Goal: Check status

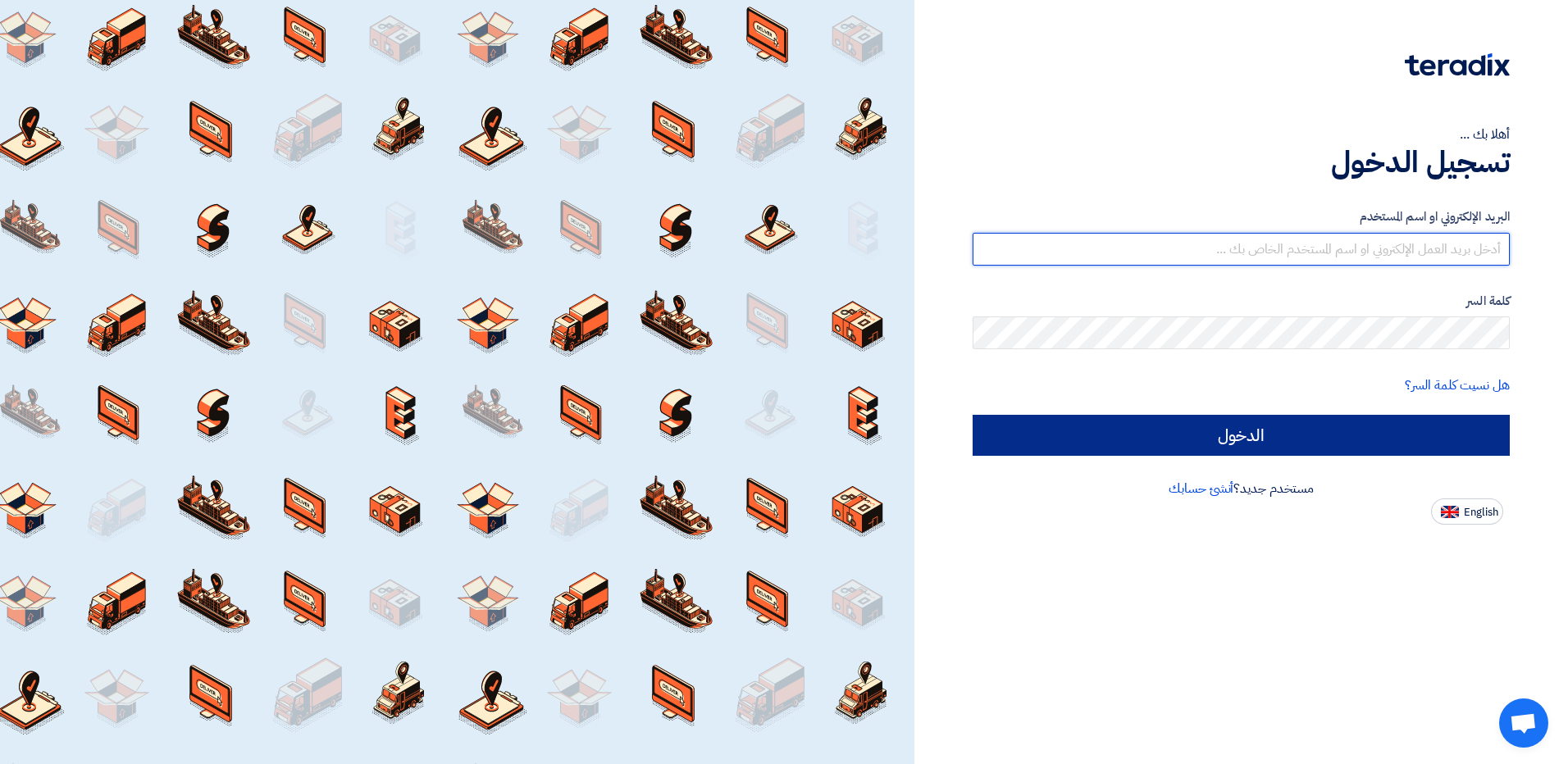
type input "[EMAIL_ADDRESS][DOMAIN_NAME]"
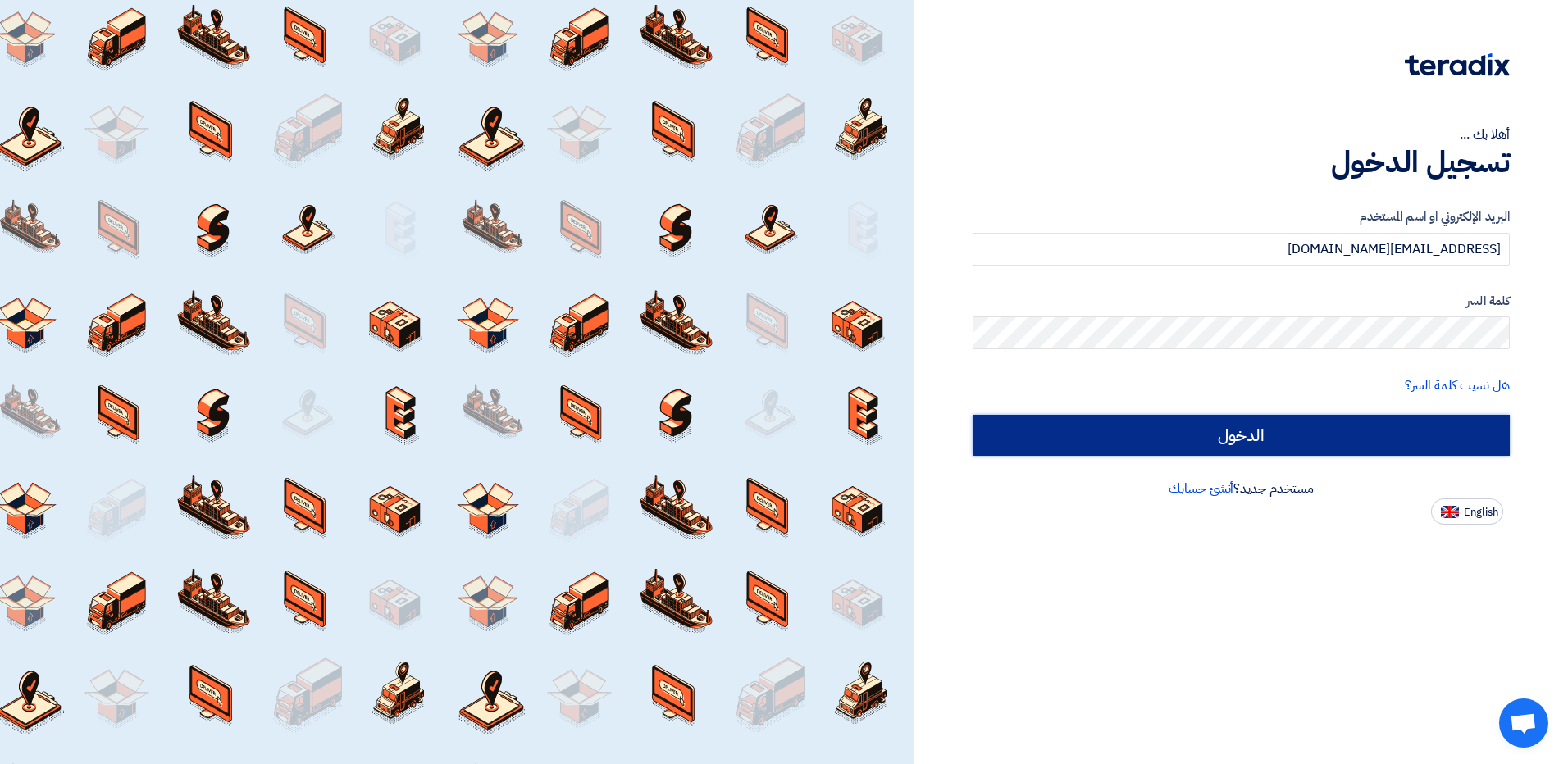
click at [1250, 435] on input "الدخول" at bounding box center [1241, 435] width 537 height 41
type input "Sign in"
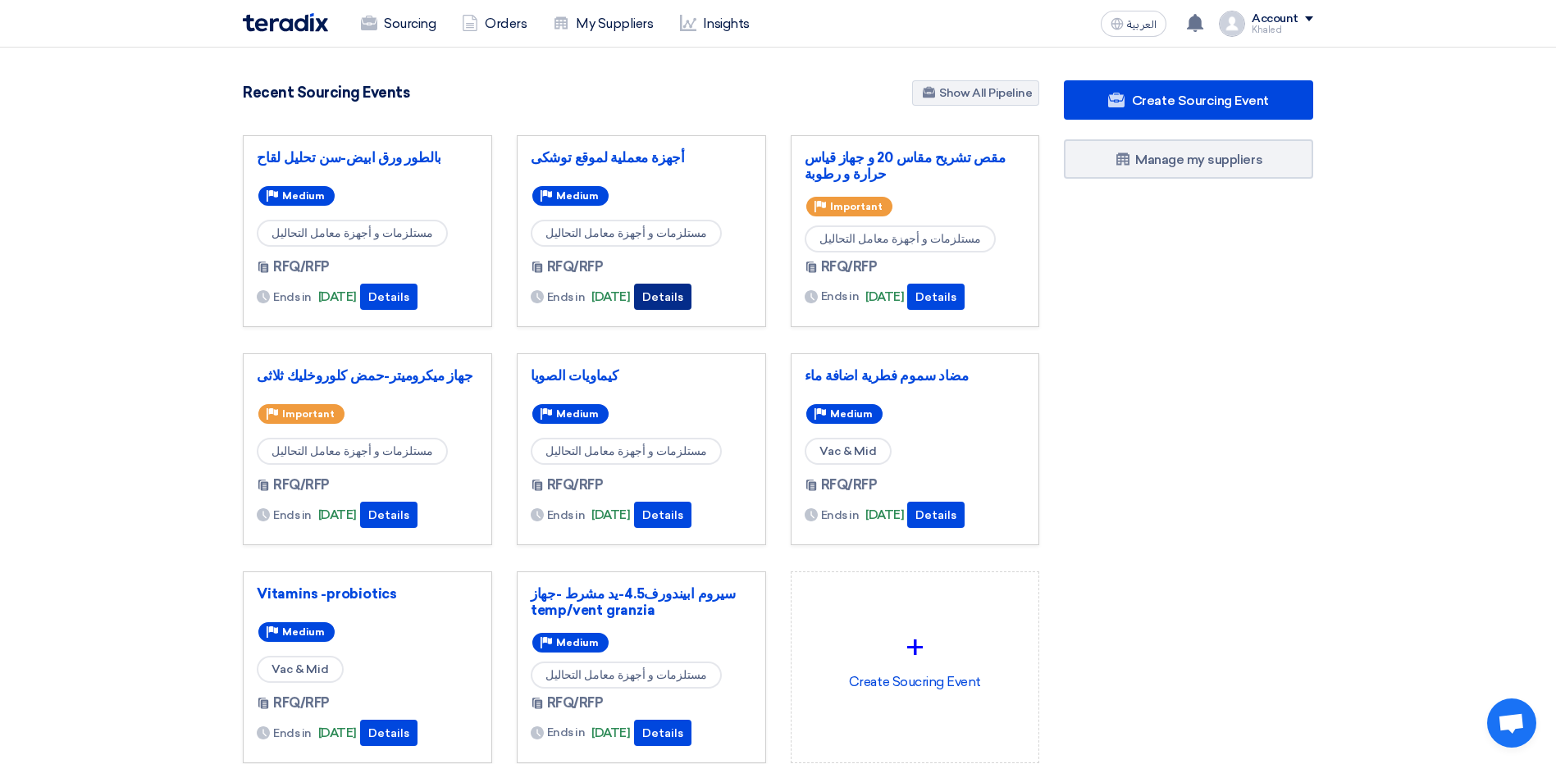
click at [691, 298] on button "Details" at bounding box center [662, 297] width 57 height 26
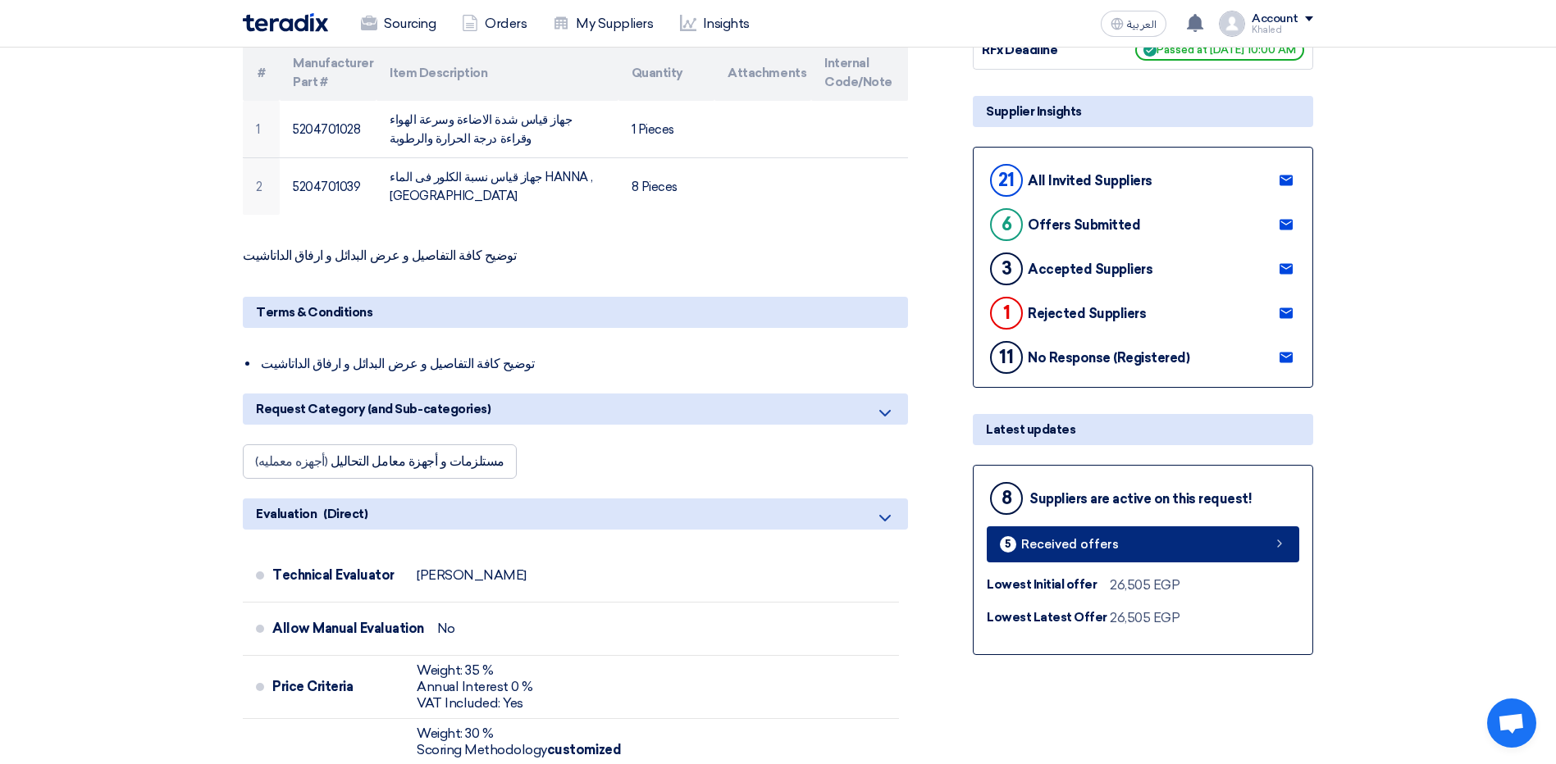
click at [1107, 551] on span "Received offers" at bounding box center [1070, 545] width 98 height 12
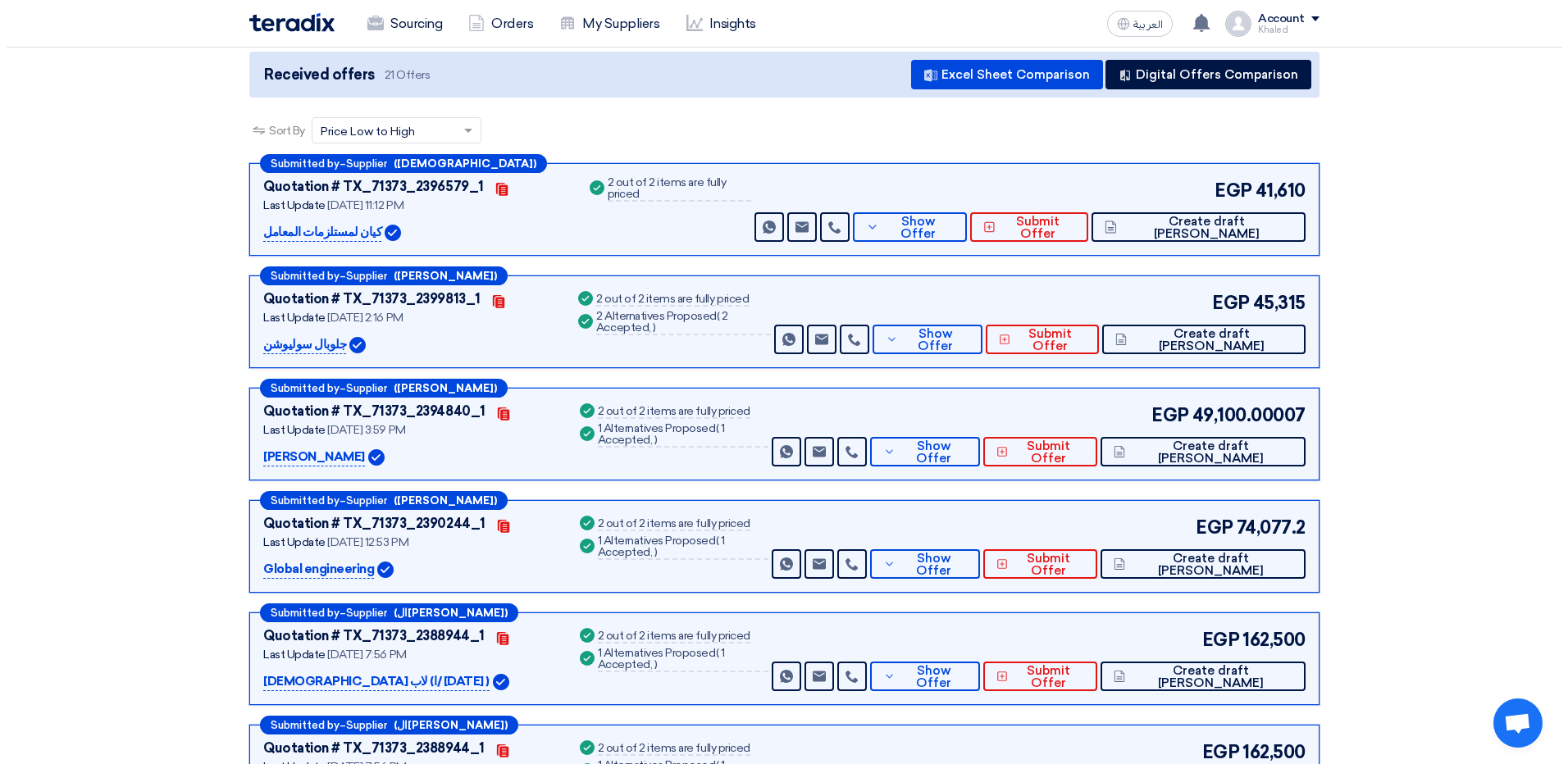
scroll to position [89, 0]
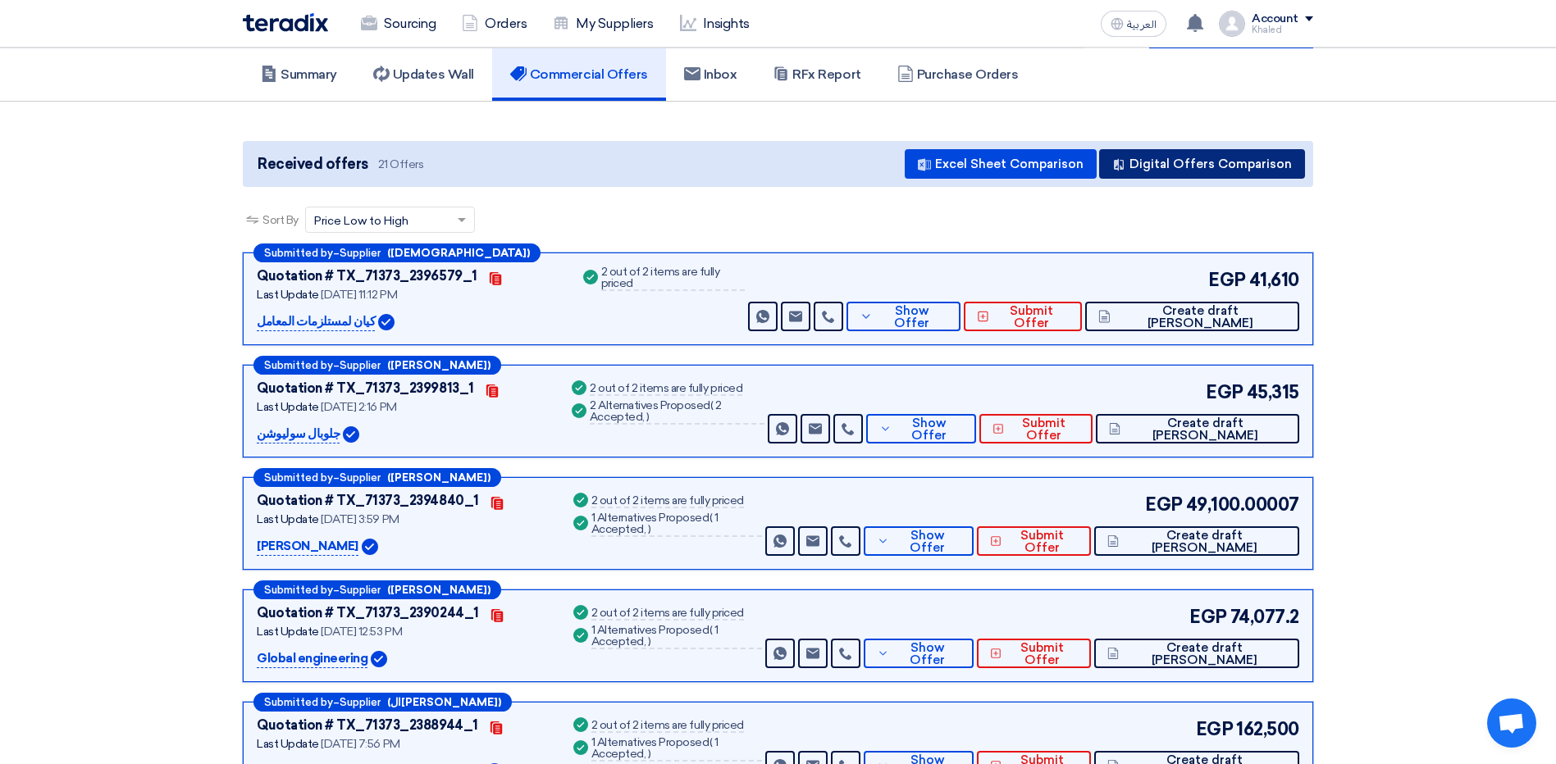
click at [1125, 166] on icon at bounding box center [1118, 164] width 13 height 13
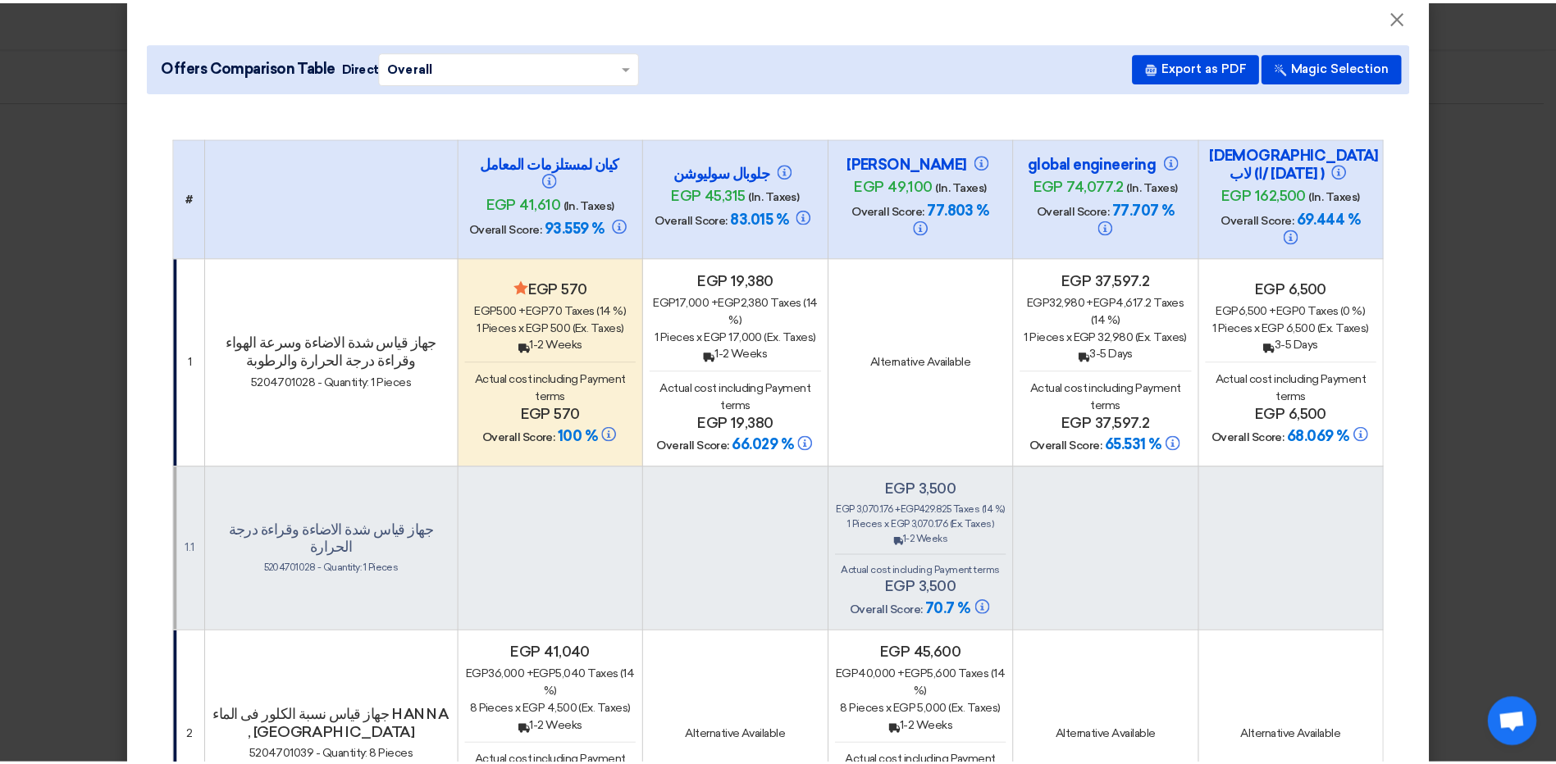
scroll to position [0, 0]
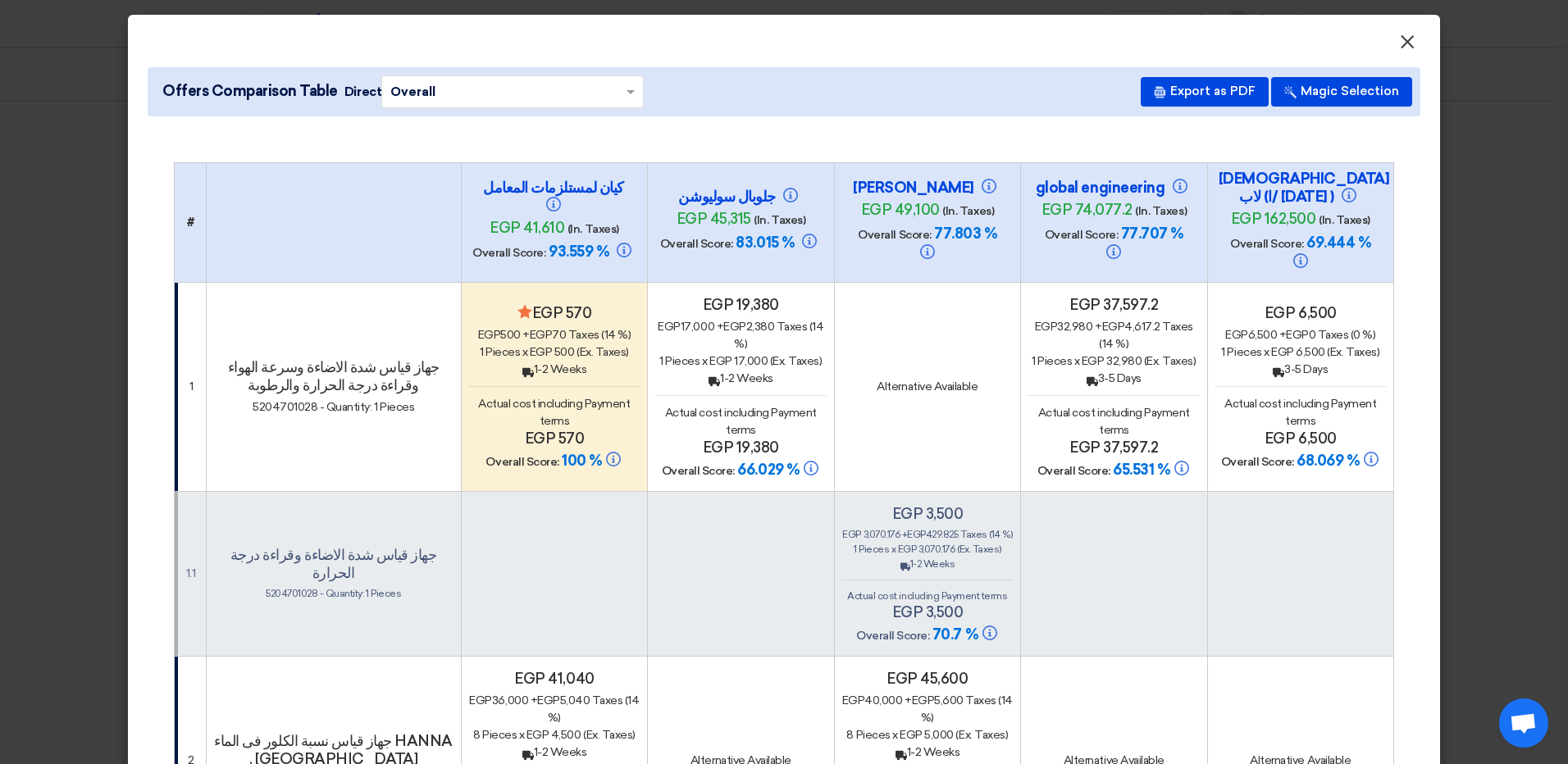
click at [1405, 46] on span "×" at bounding box center [1407, 46] width 16 height 33
